Goal: Unclear

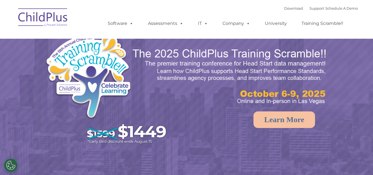
select select "MEDIUM"
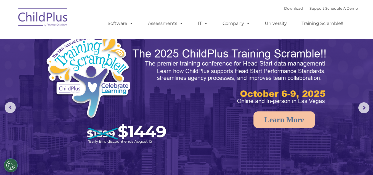
click at [59, 14] on img at bounding box center [42, 18] width 55 height 28
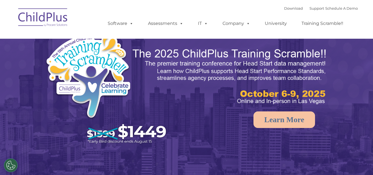
select select "MEDIUM"
